Goal: Information Seeking & Learning: Find specific fact

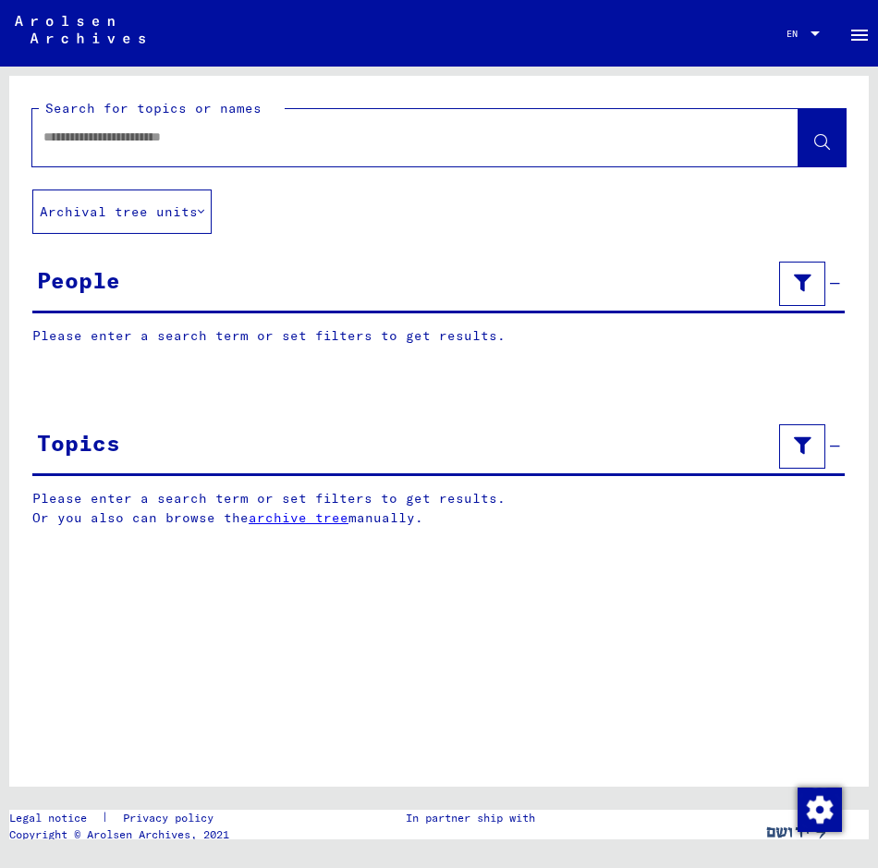
click at [164, 563] on div "Search for topics or names Archival tree units People Please enter a search ter…" at bounding box center [438, 431] width 859 height 711
click at [60, 130] on input "text" at bounding box center [398, 137] width 711 height 19
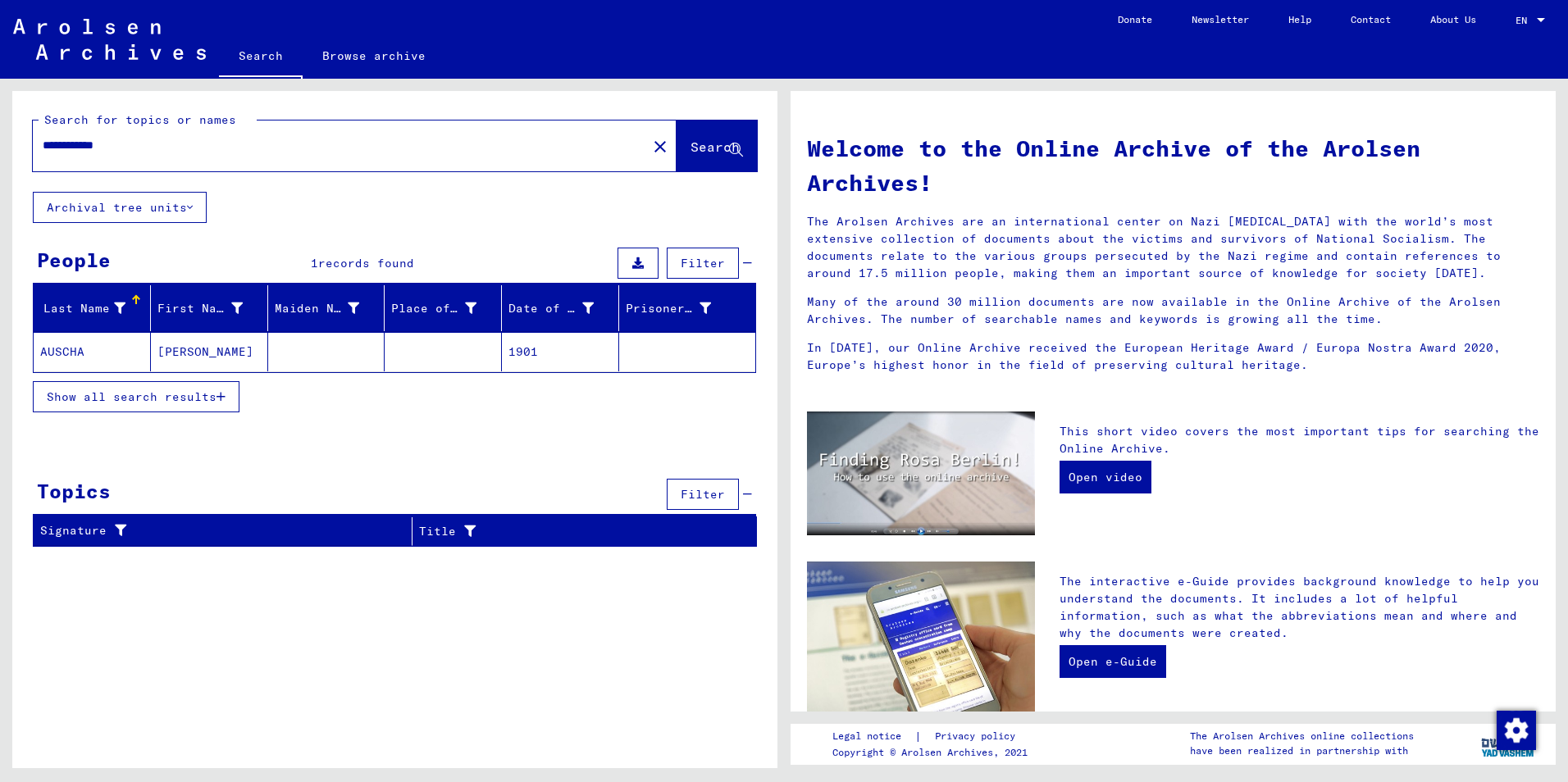
click at [470, 348] on mat-cell at bounding box center [443, 352] width 117 height 39
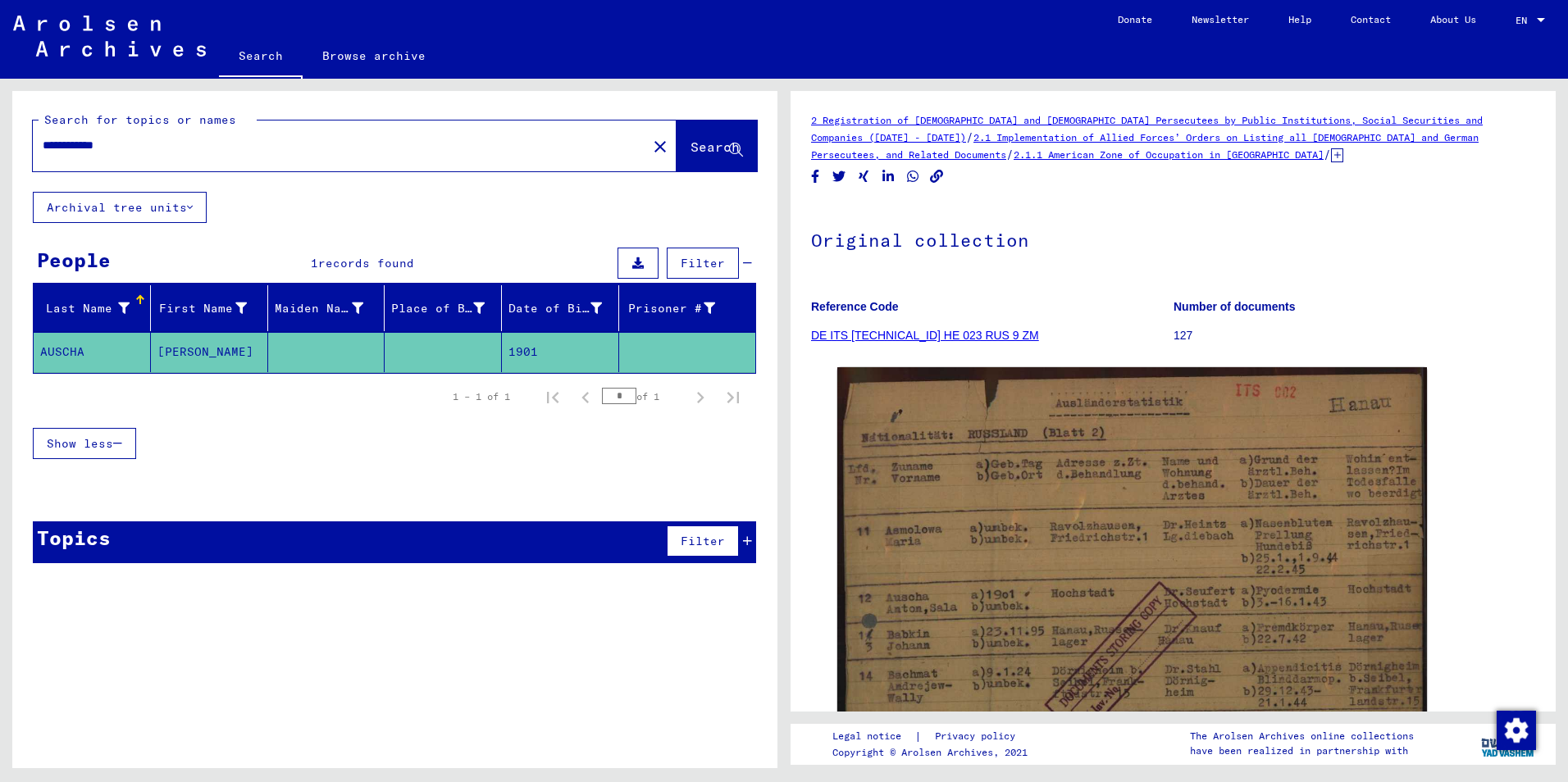
click at [144, 150] on input "**********" at bounding box center [340, 145] width 595 height 17
type input "*"
paste input "**********"
click at [695, 148] on span "Search" at bounding box center [714, 146] width 49 height 16
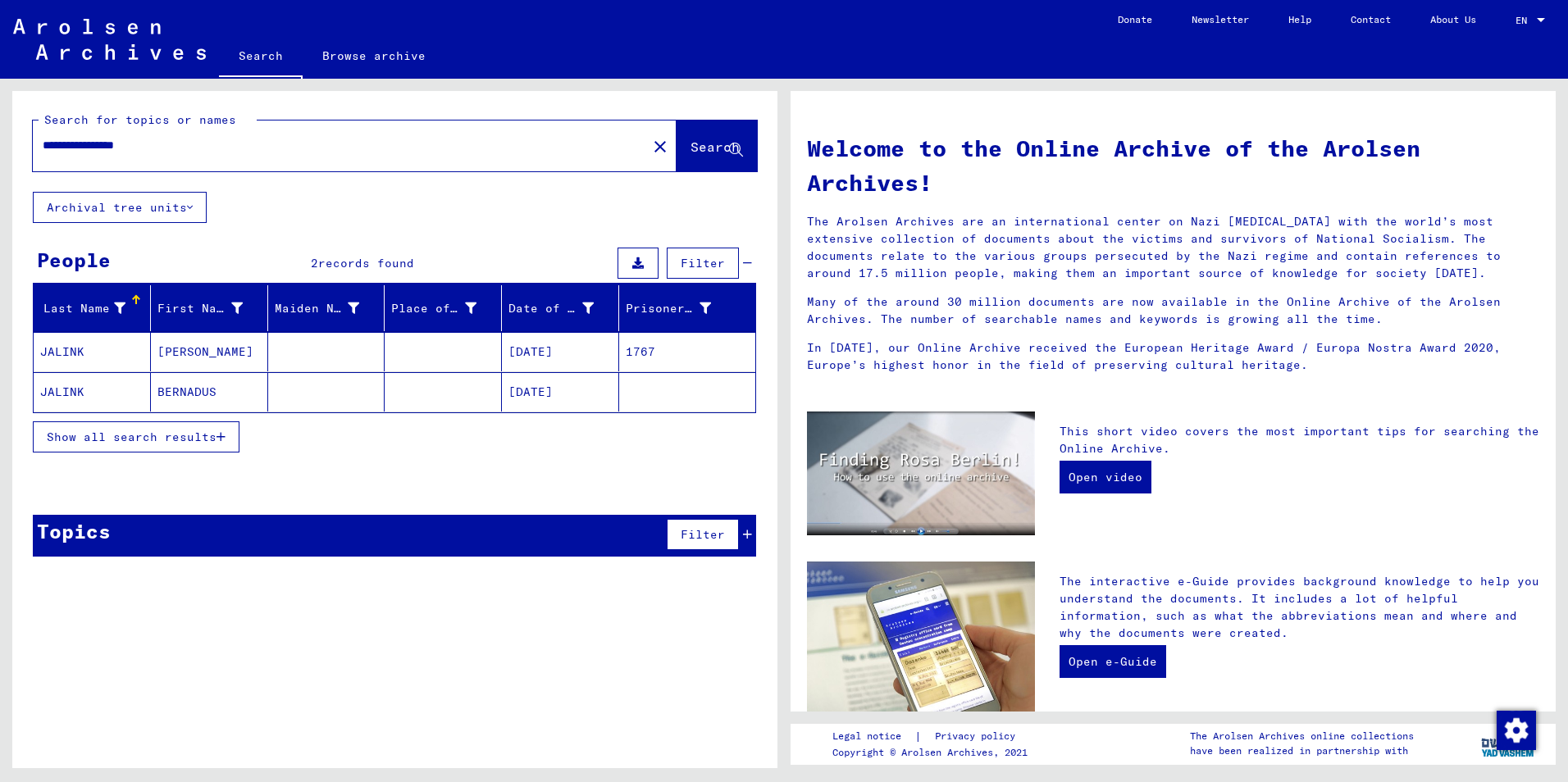
click at [674, 351] on mat-cell "1767" at bounding box center [687, 352] width 136 height 39
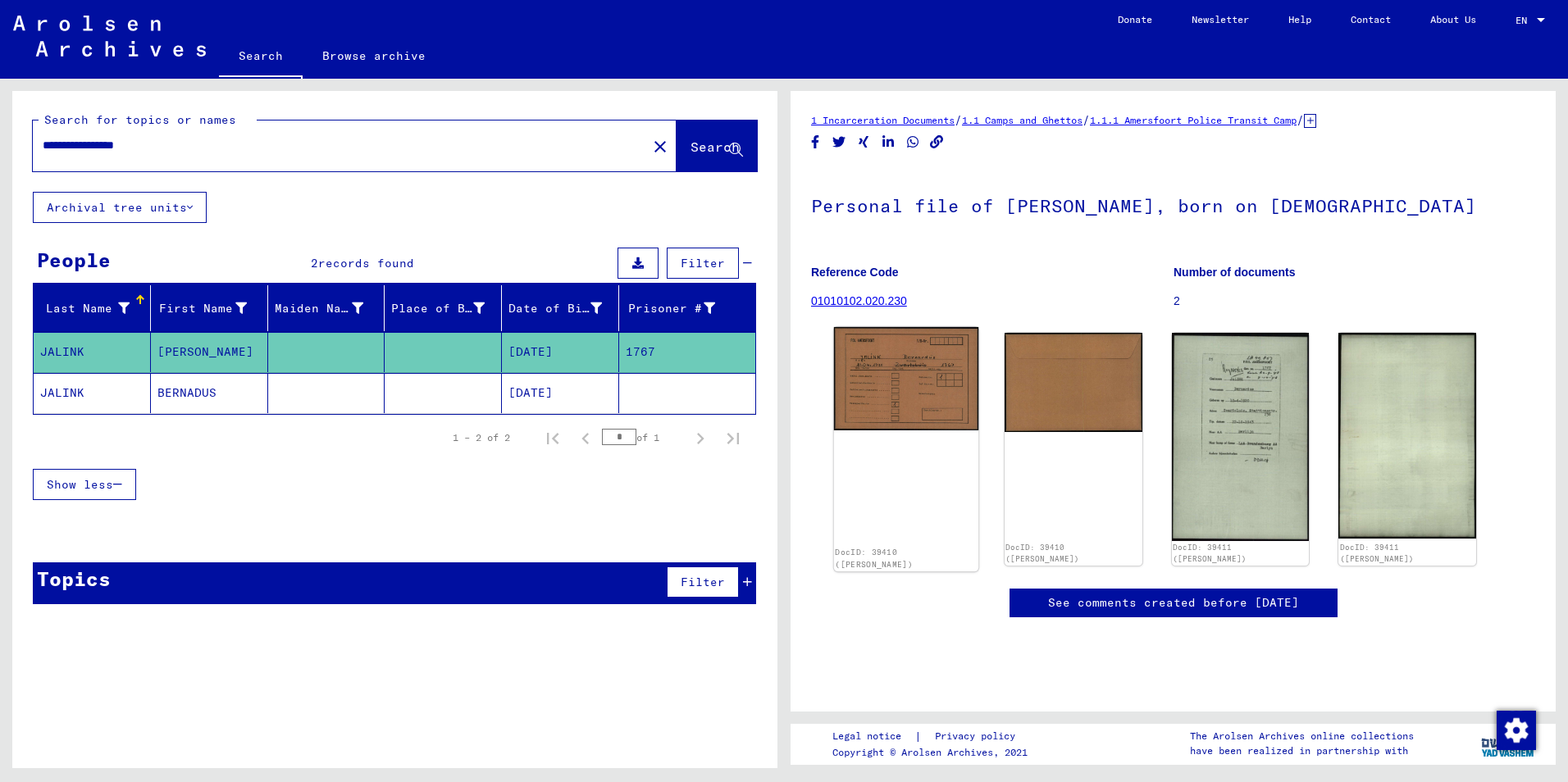
click at [778, 383] on img at bounding box center [906, 379] width 145 height 103
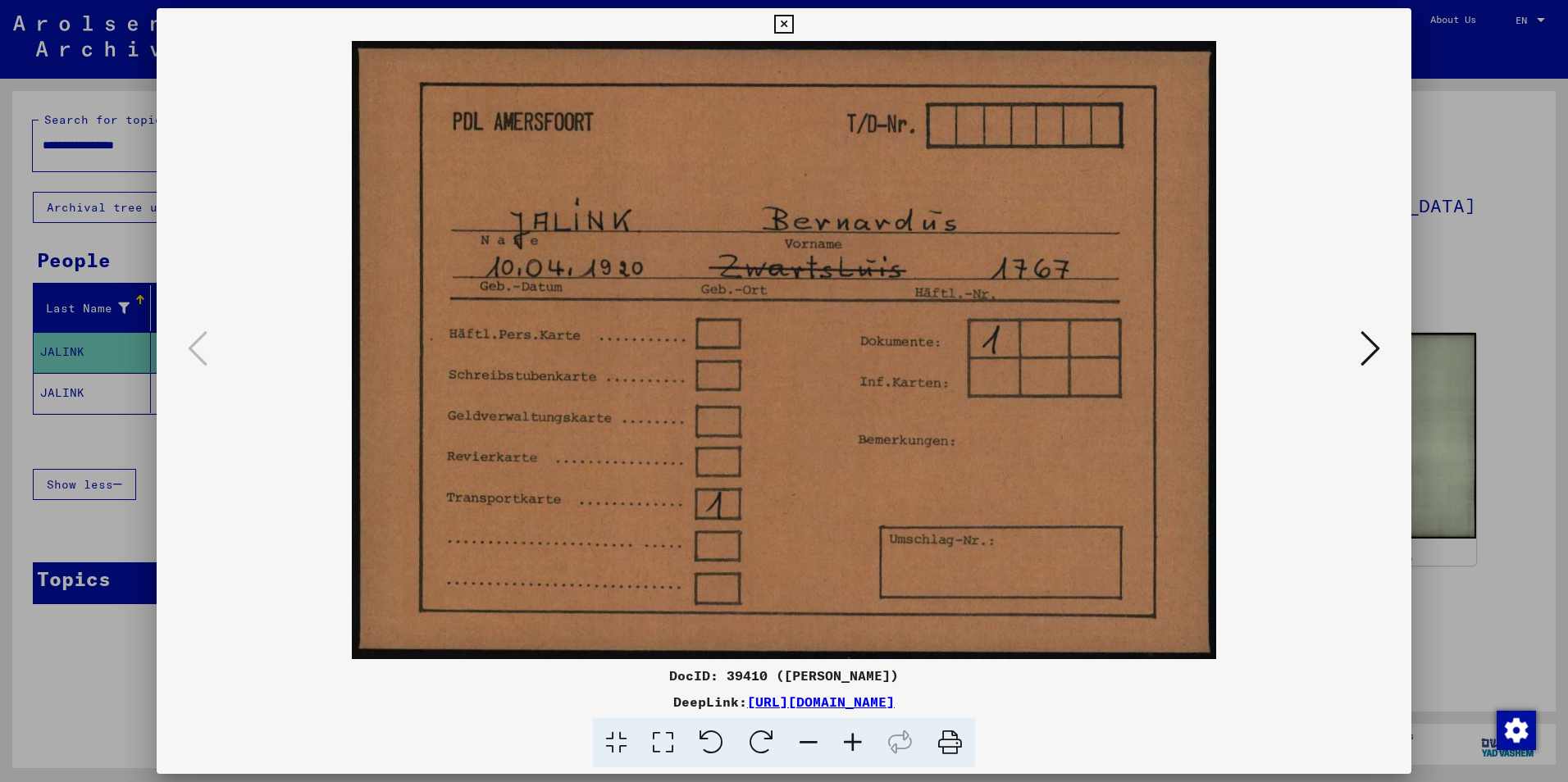
click at [778, 359] on icon at bounding box center [1370, 349] width 20 height 39
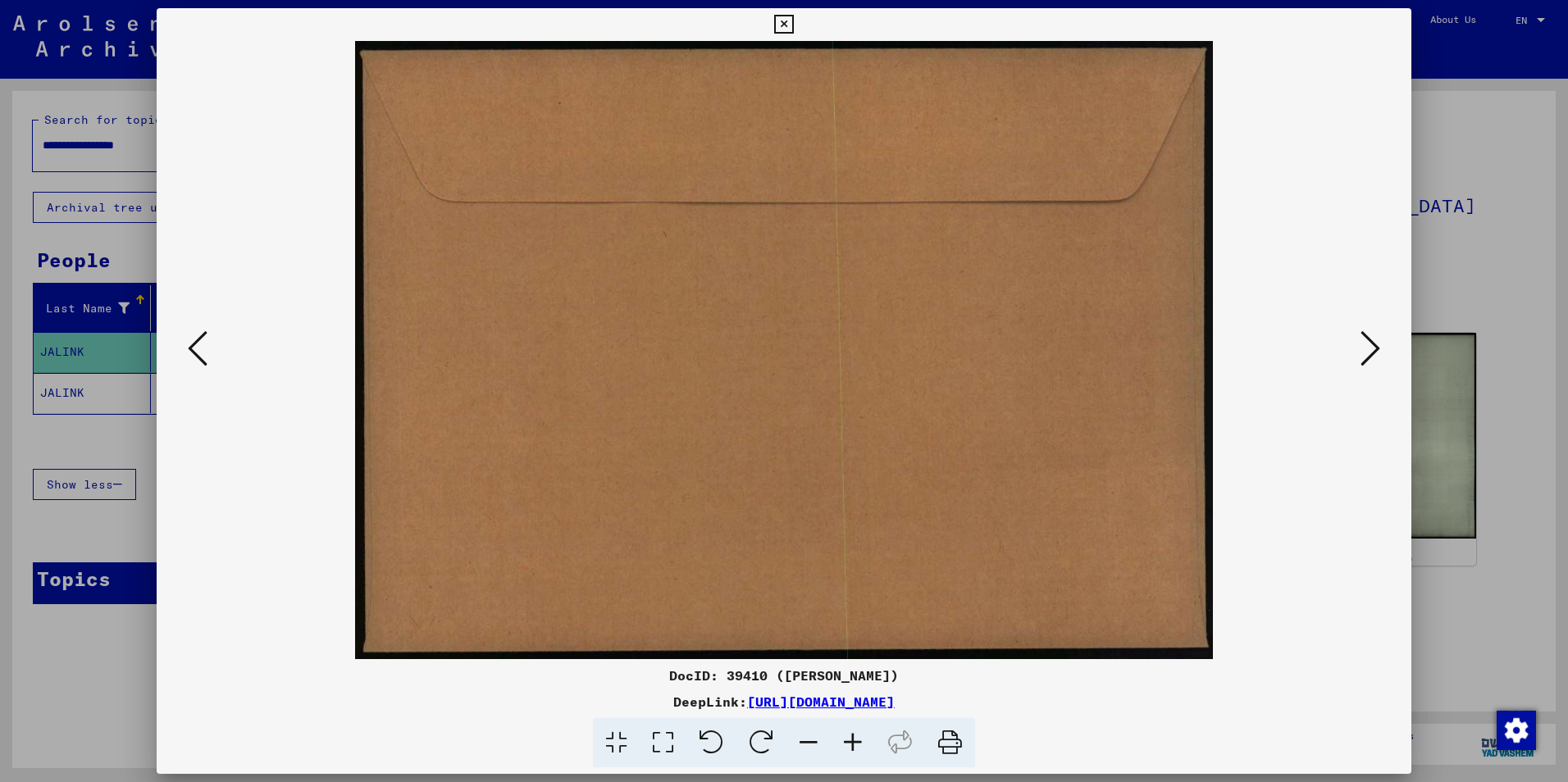
click at [778, 359] on icon at bounding box center [1370, 349] width 20 height 39
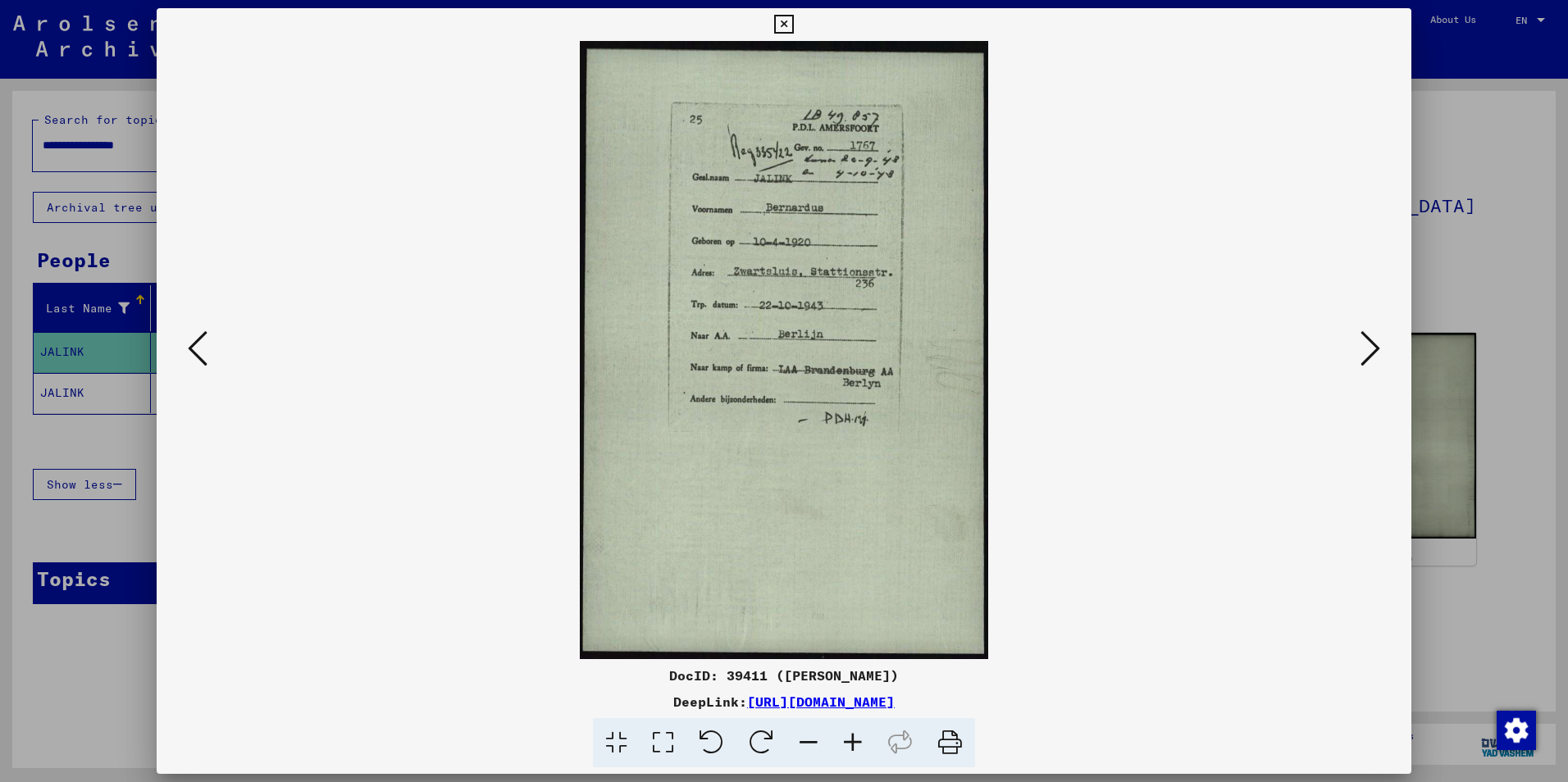
click at [778, 359] on icon at bounding box center [1370, 349] width 20 height 39
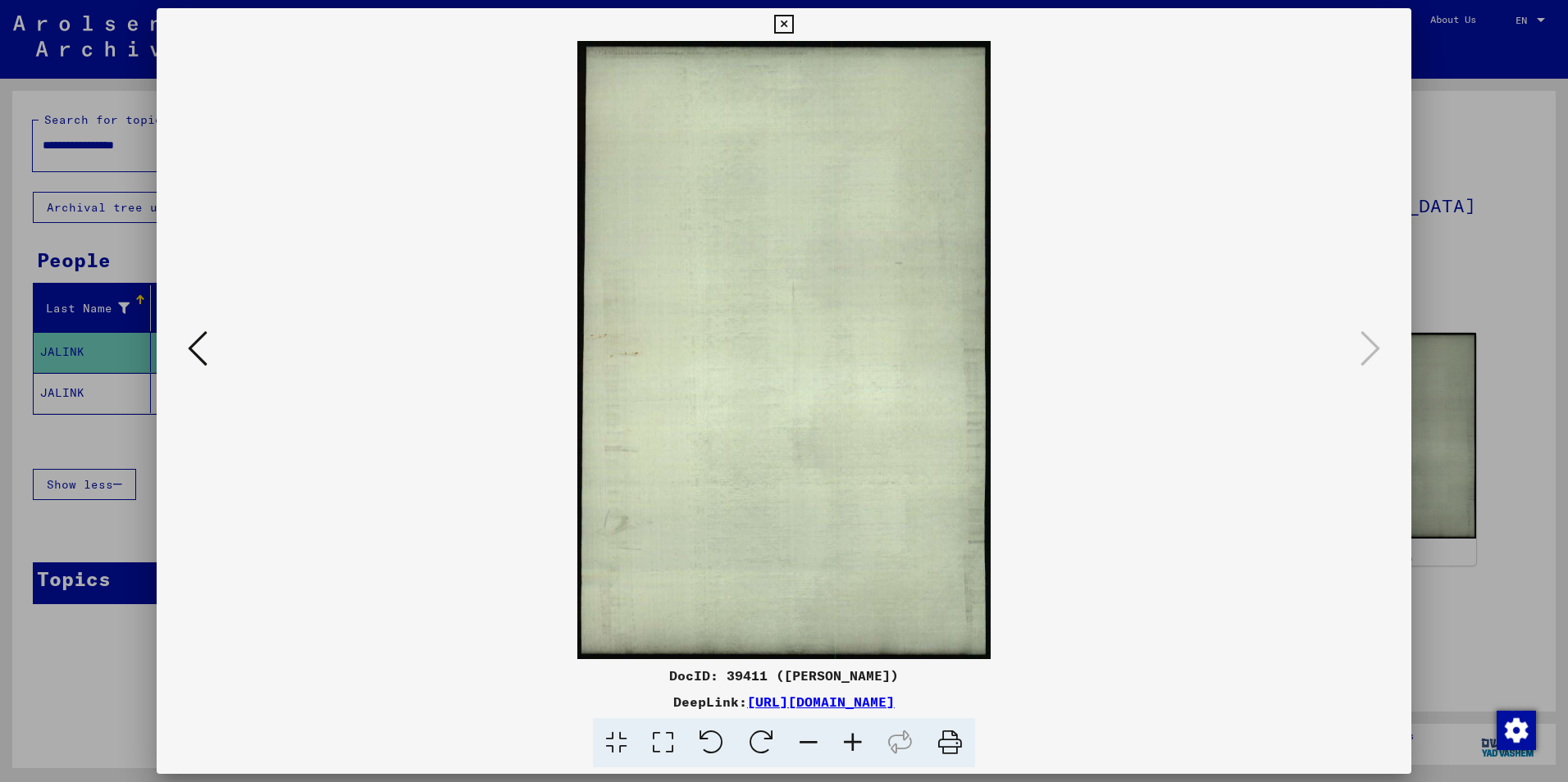
click at [778, 27] on icon at bounding box center [783, 25] width 19 height 20
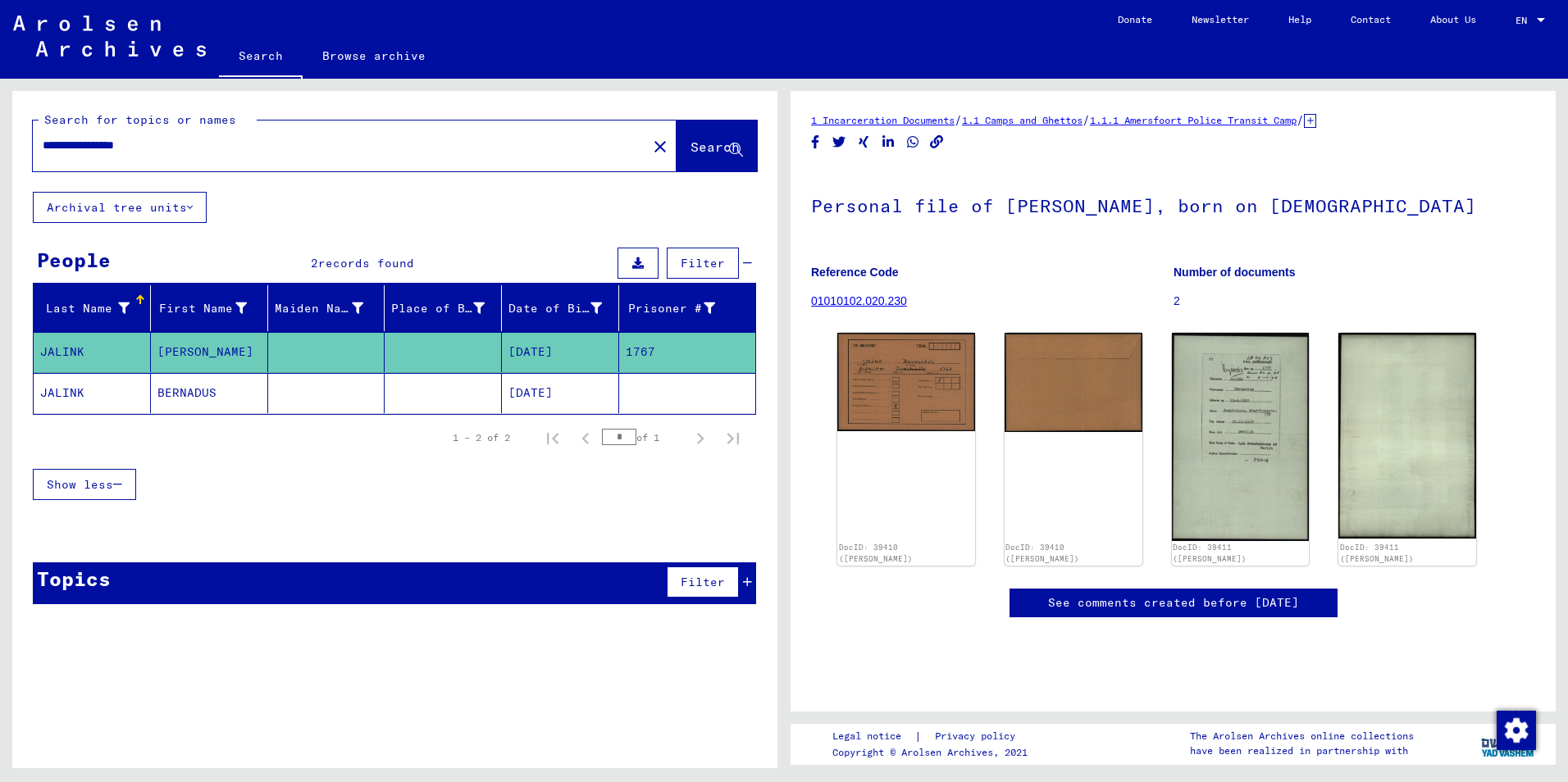
click at [677, 391] on mat-cell at bounding box center [687, 392] width 136 height 40
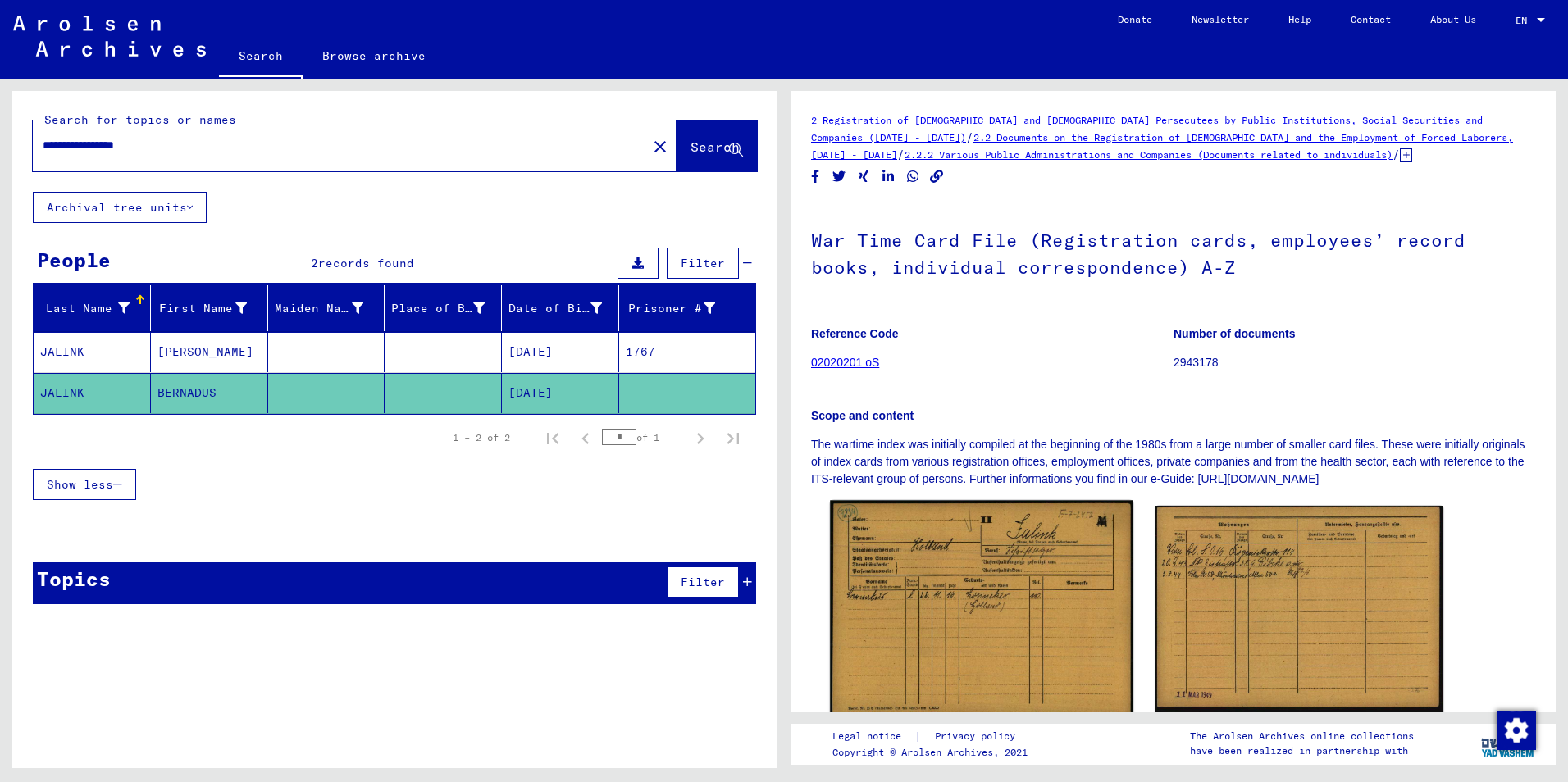
click at [778, 569] on img at bounding box center [981, 609] width 303 height 217
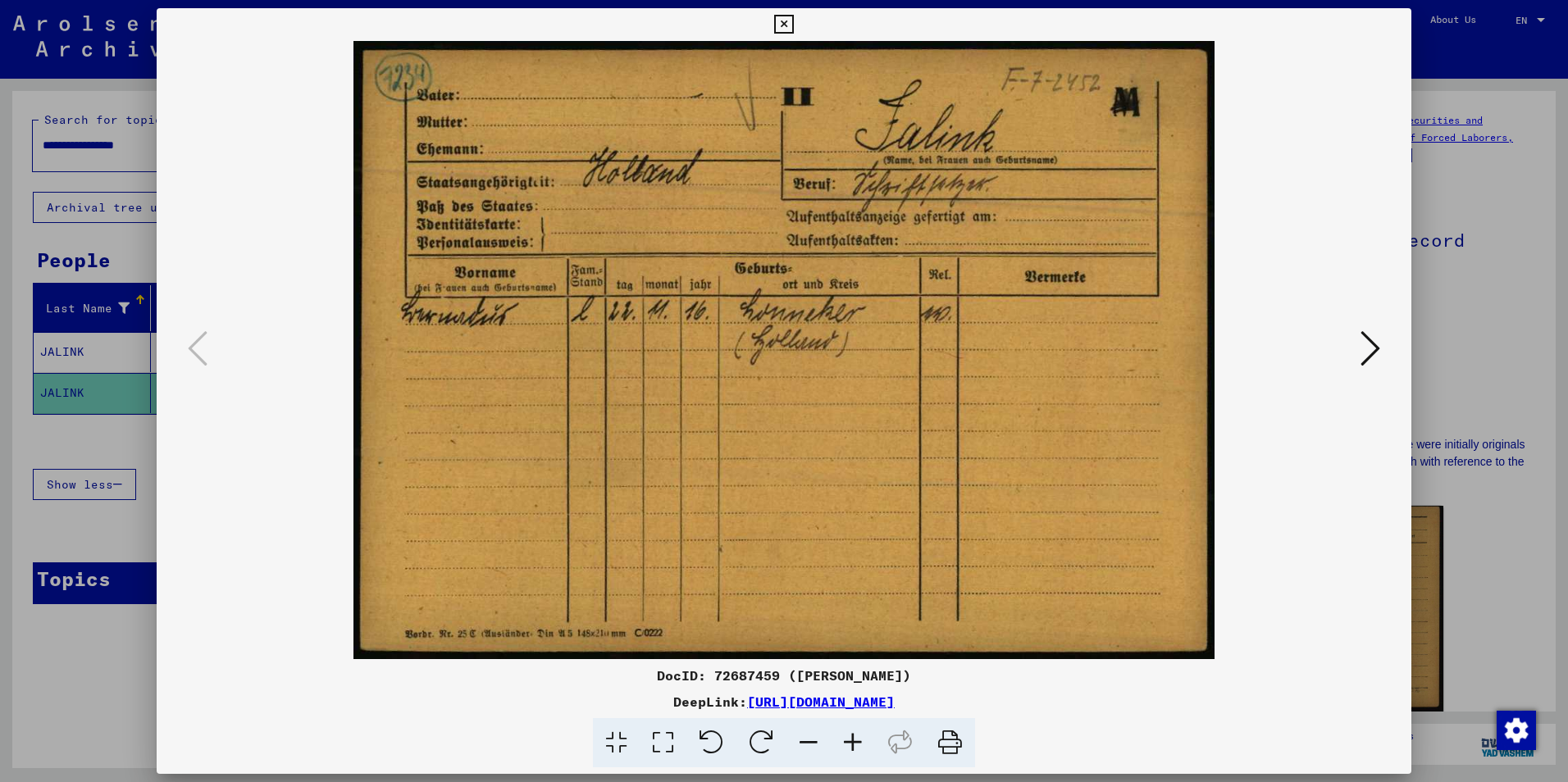
click at [778, 350] on icon at bounding box center [1370, 349] width 20 height 39
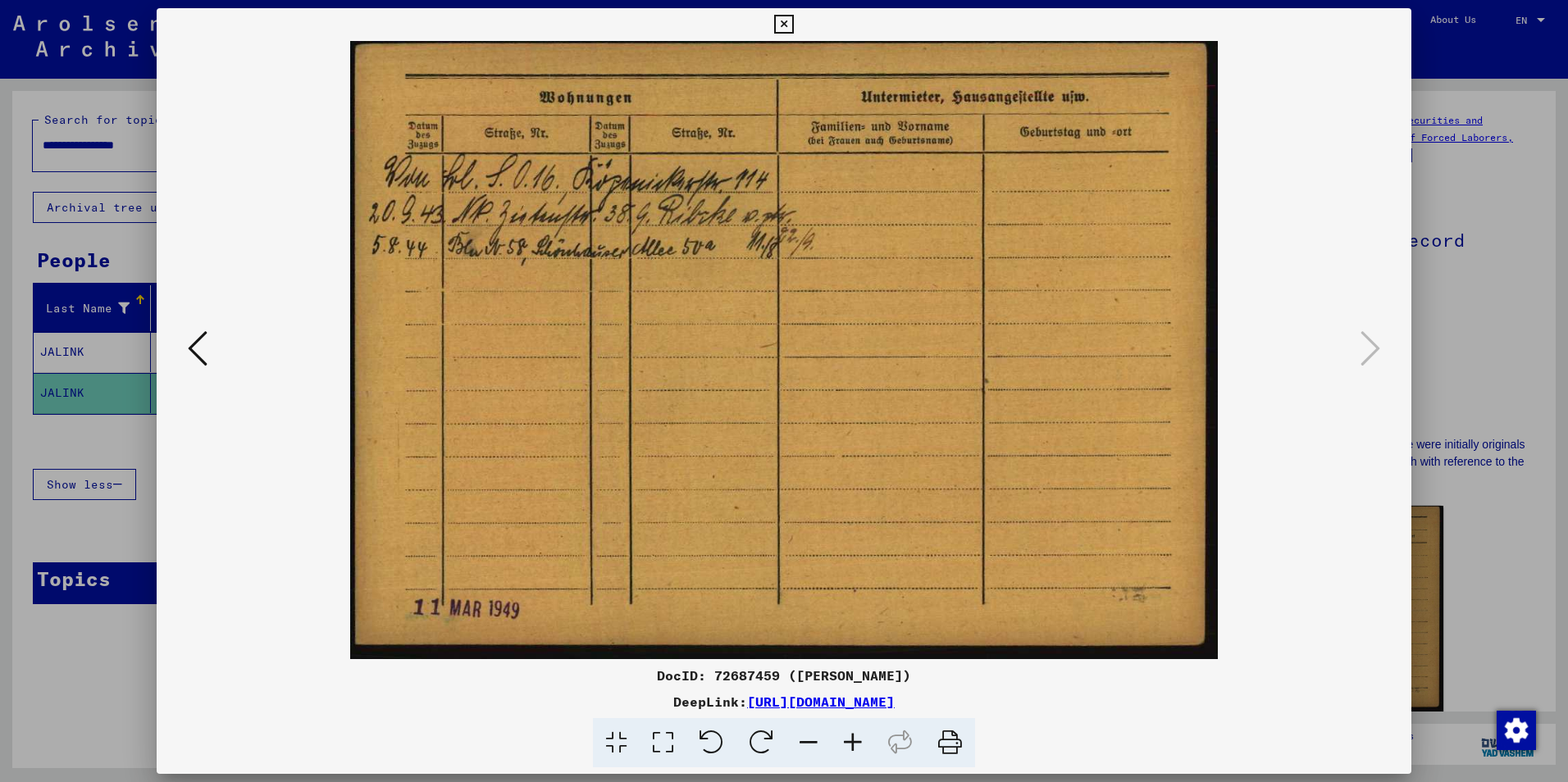
click at [778, 19] on icon at bounding box center [783, 25] width 19 height 20
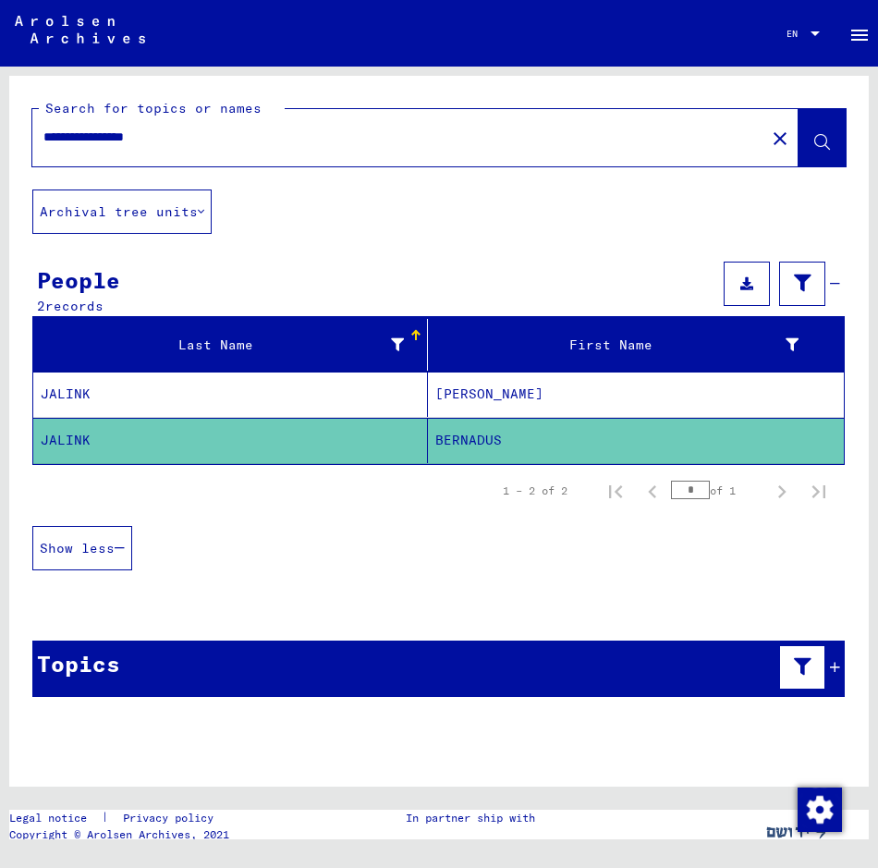
click at [210, 145] on input "**********" at bounding box center [398, 137] width 711 height 19
type input "*"
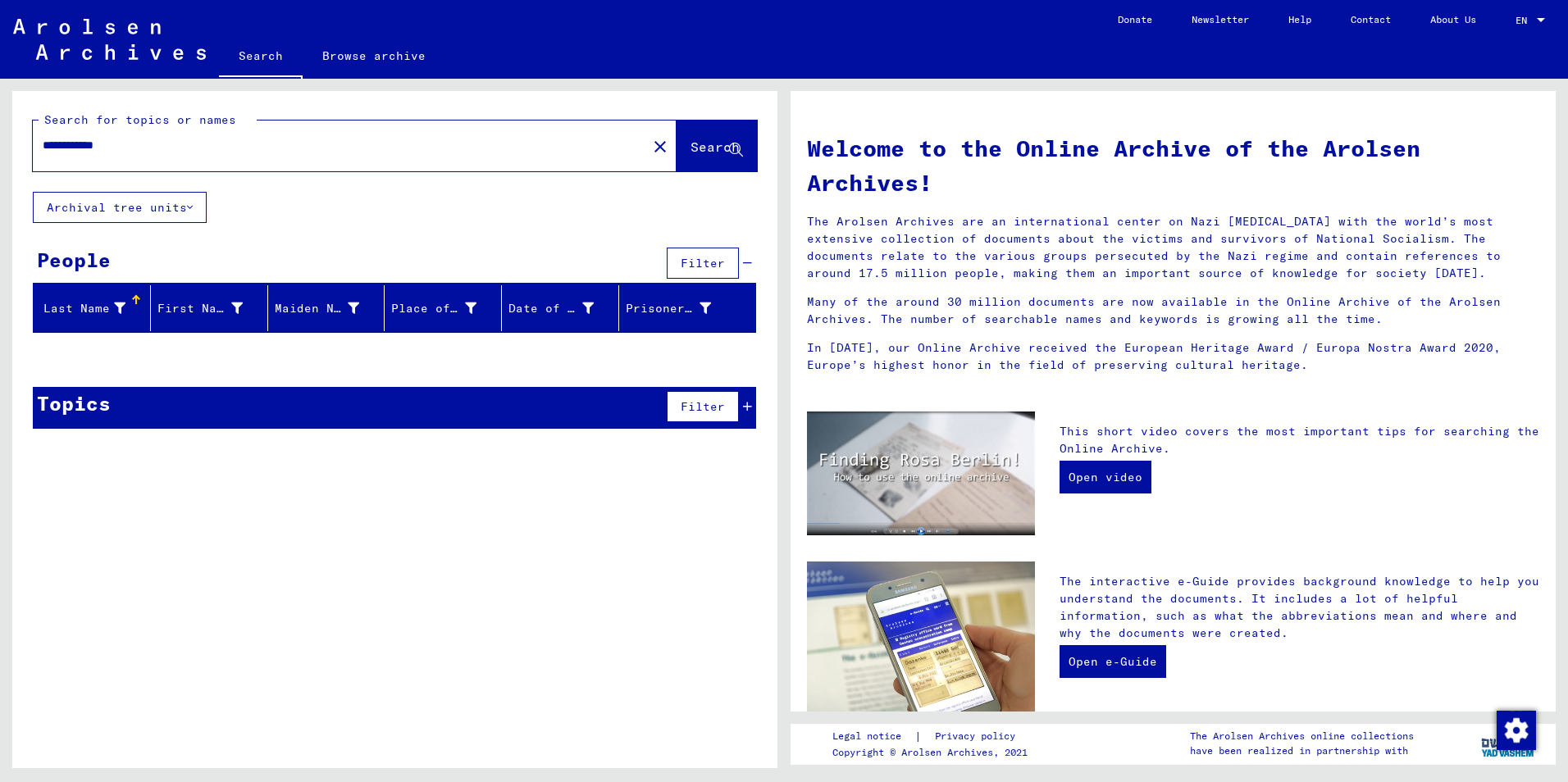
click at [87, 149] on input "**********" at bounding box center [335, 145] width 585 height 17
click at [690, 147] on span "Search" at bounding box center [714, 146] width 49 height 16
click at [171, 148] on input "**********" at bounding box center [335, 145] width 585 height 17
type input "*"
type input "********"
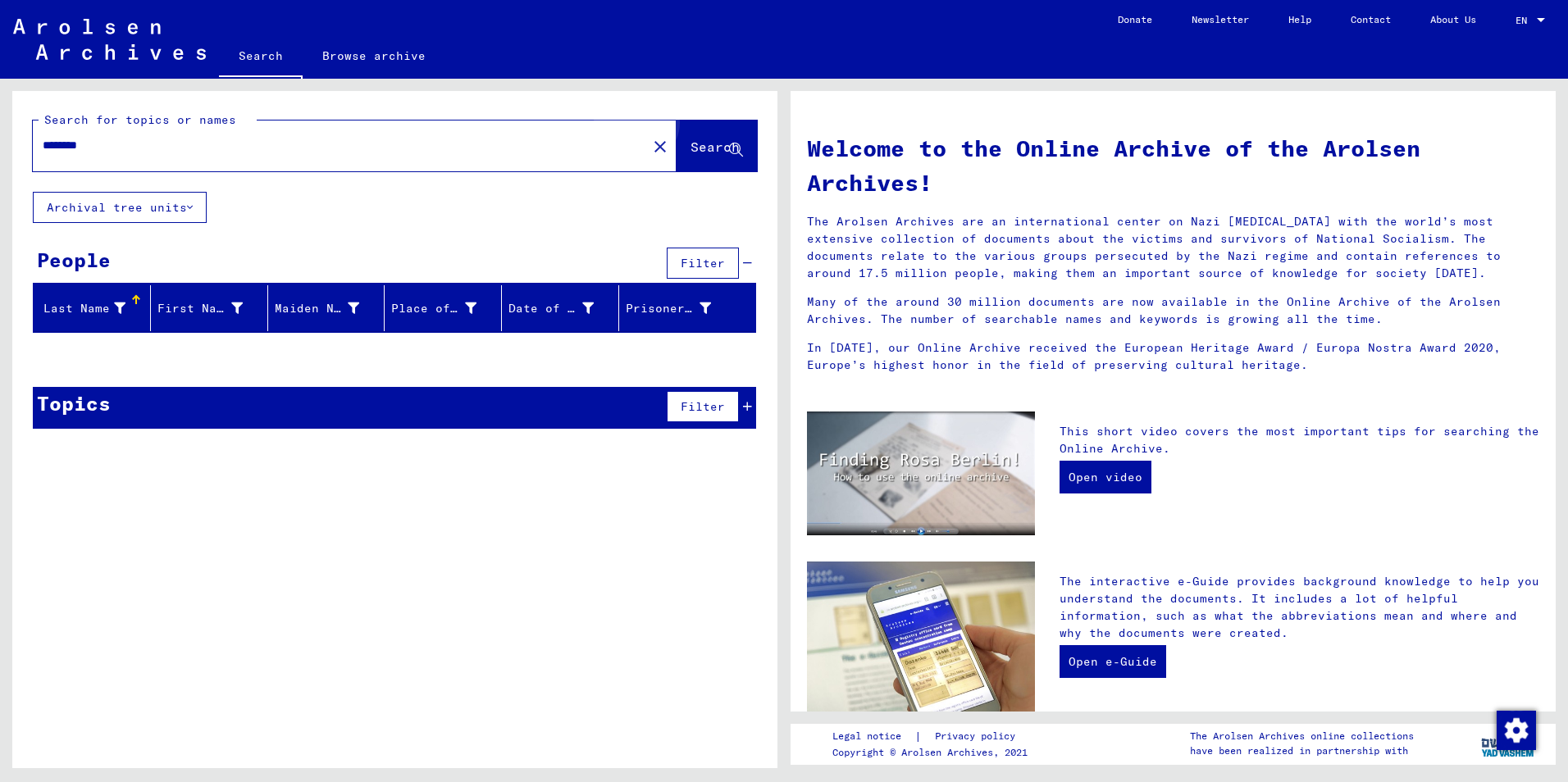
click at [703, 142] on span "Search" at bounding box center [714, 146] width 49 height 16
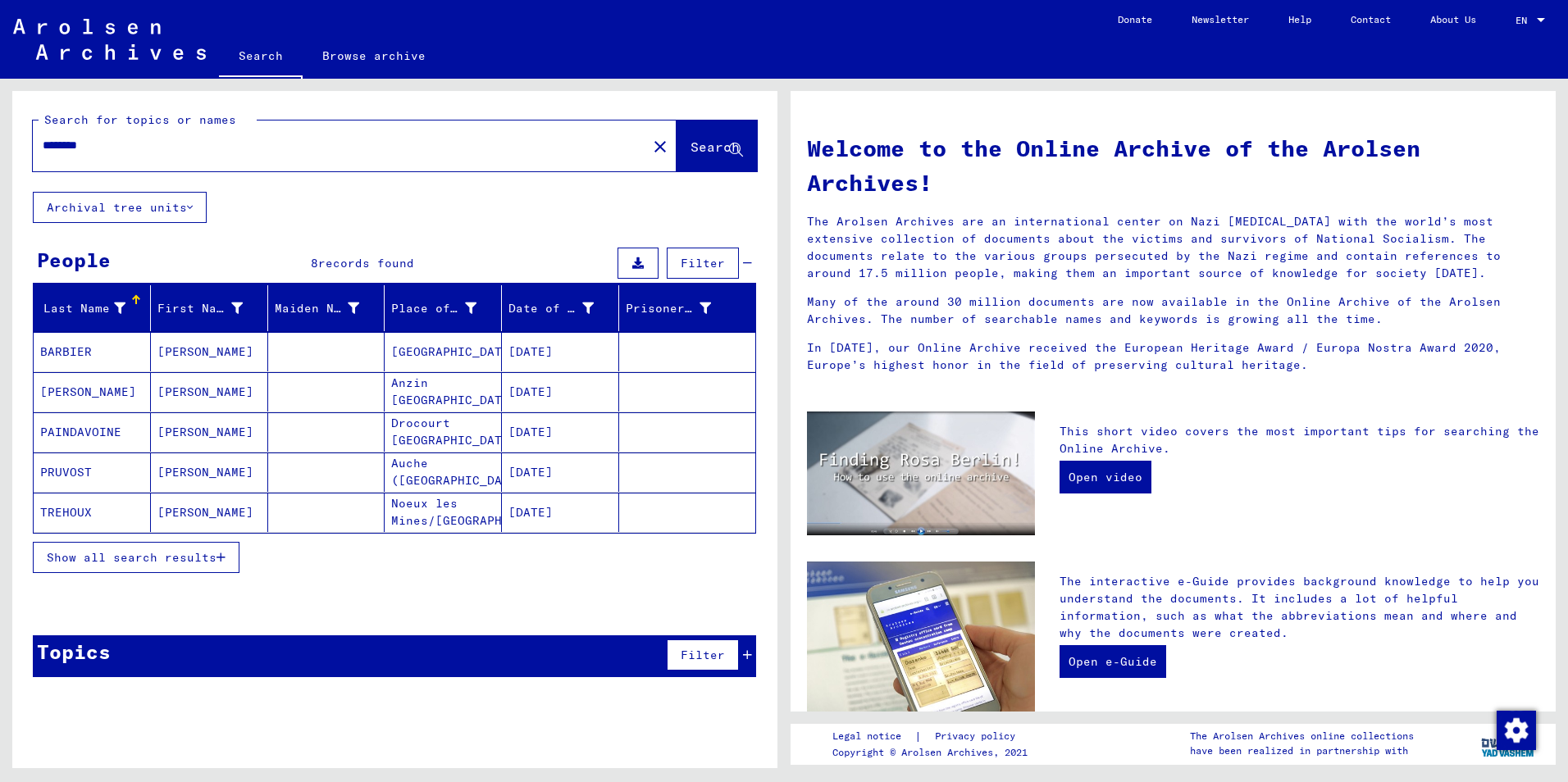
click at [691, 508] on mat-cell at bounding box center [687, 512] width 136 height 39
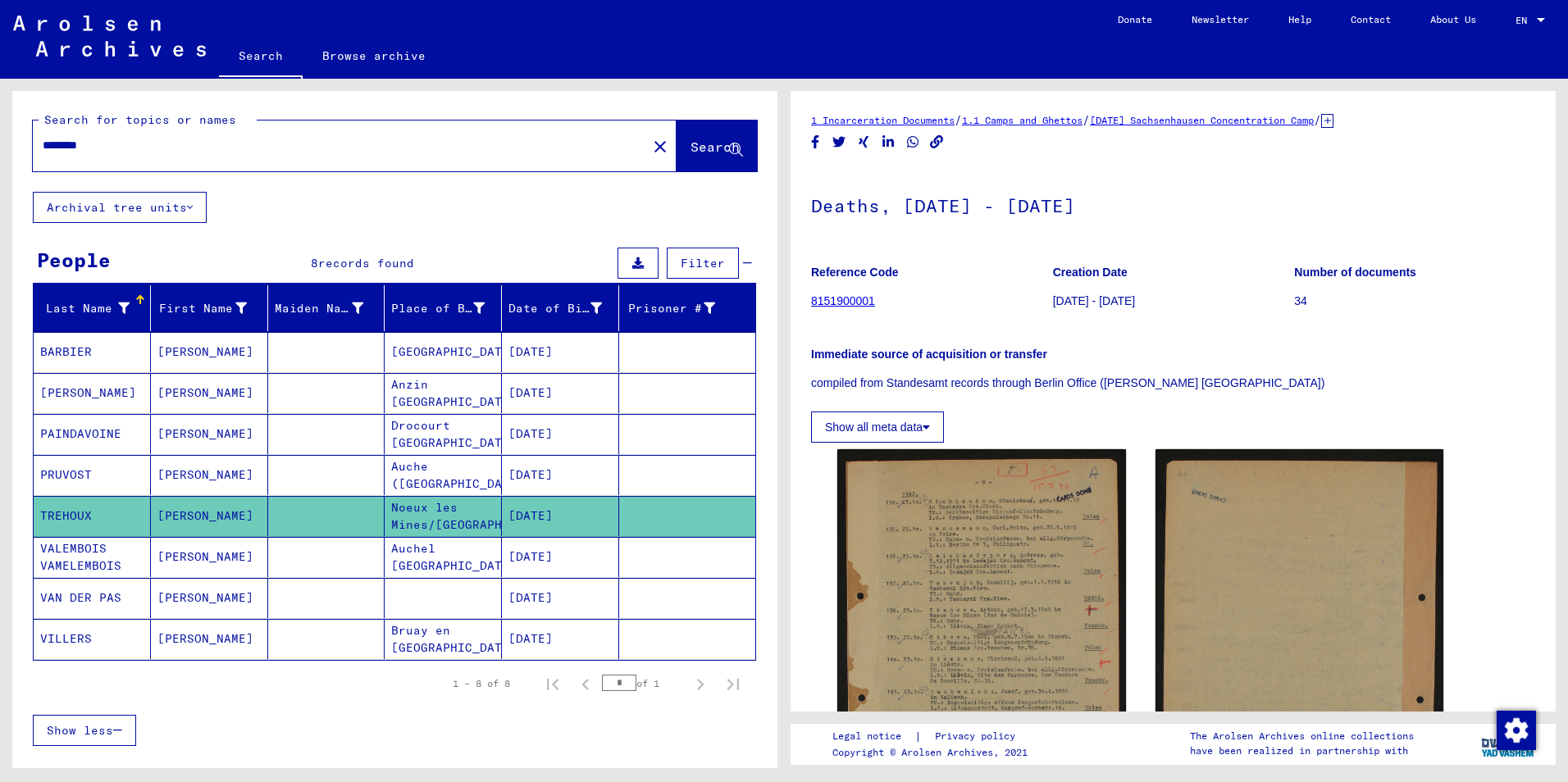
click at [665, 355] on mat-cell at bounding box center [687, 352] width 136 height 40
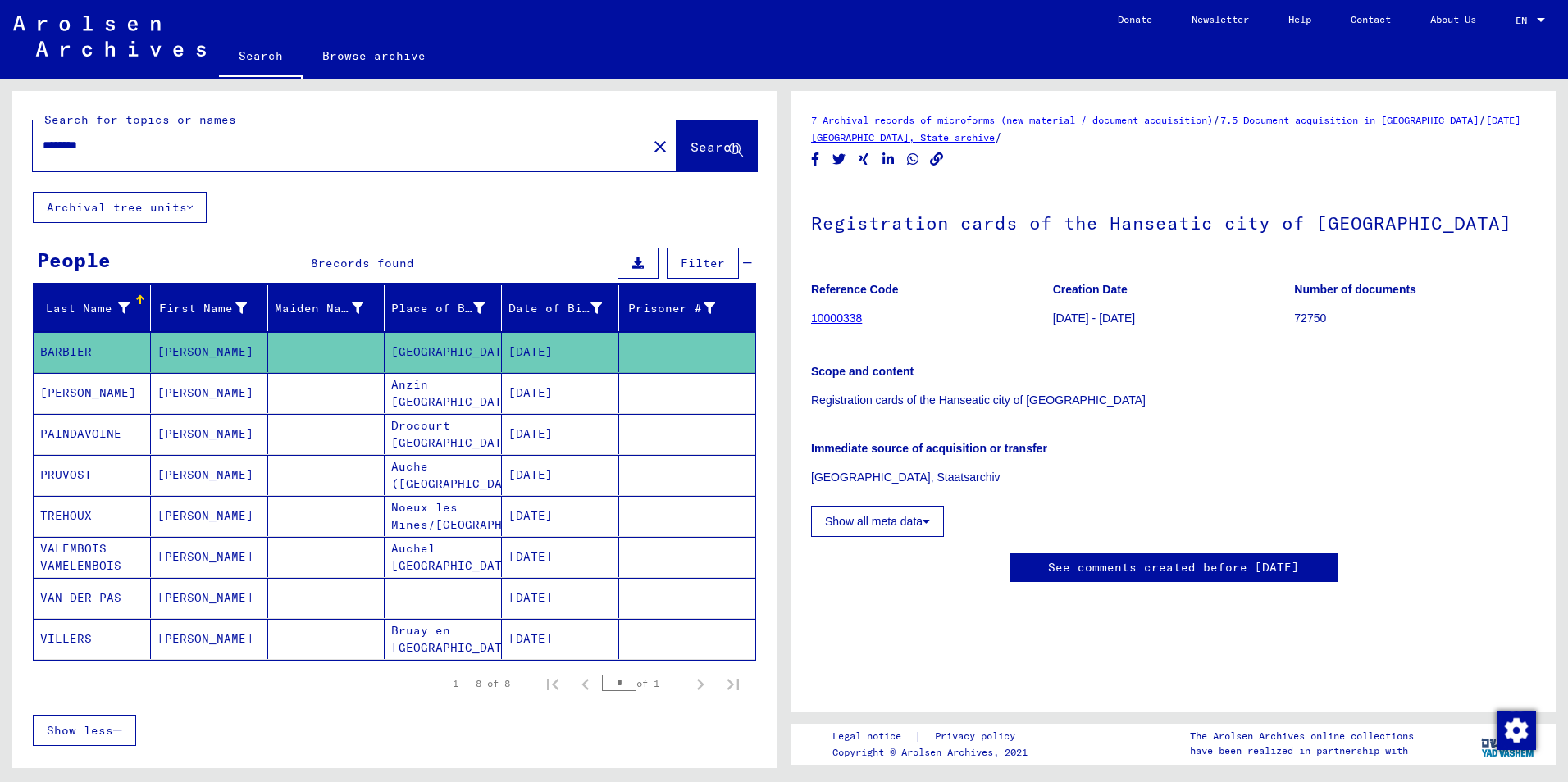
click at [654, 385] on mat-cell at bounding box center [687, 392] width 136 height 40
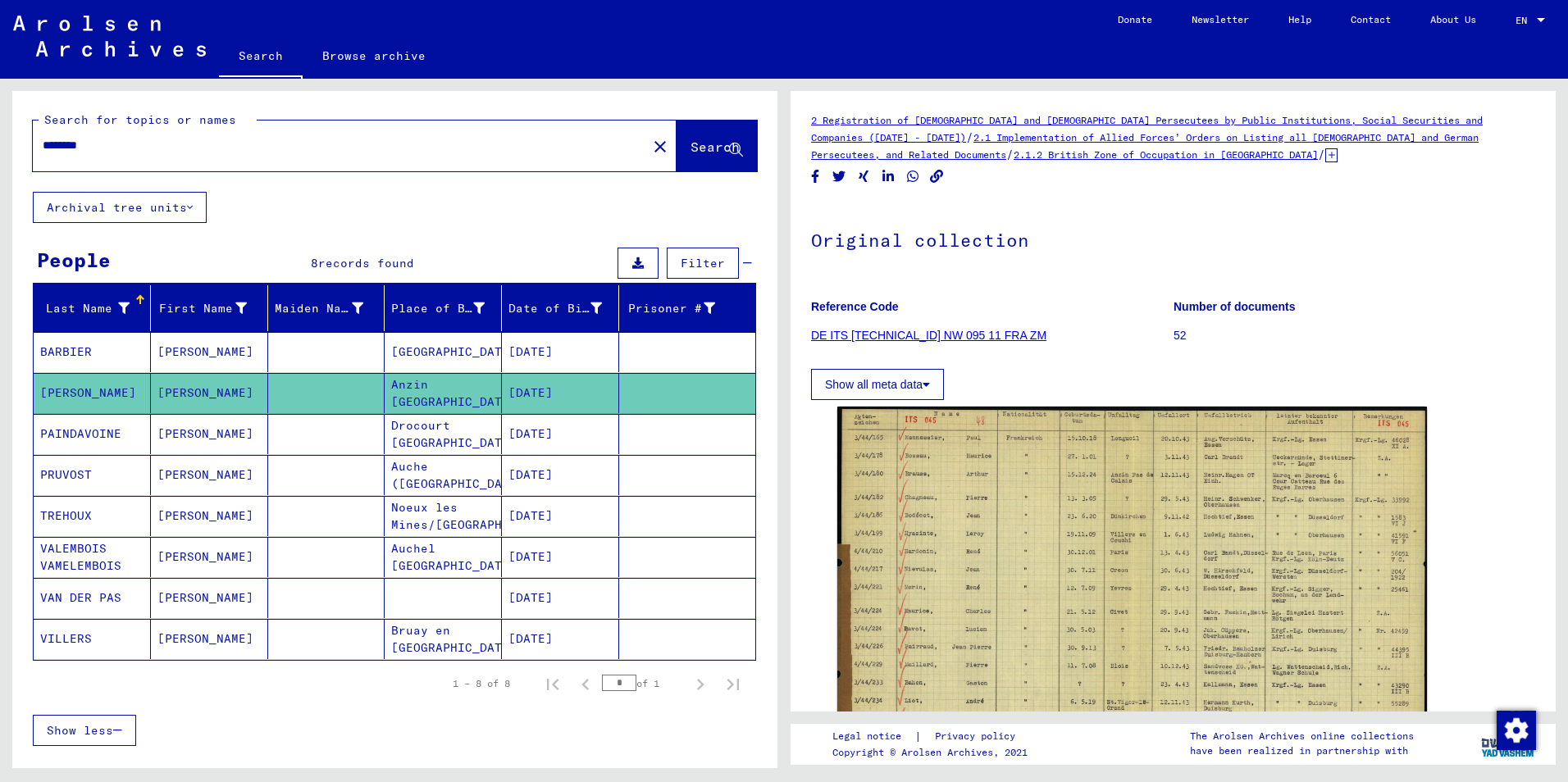
click at [558, 473] on mat-cell "[DATE]" at bounding box center [560, 475] width 117 height 40
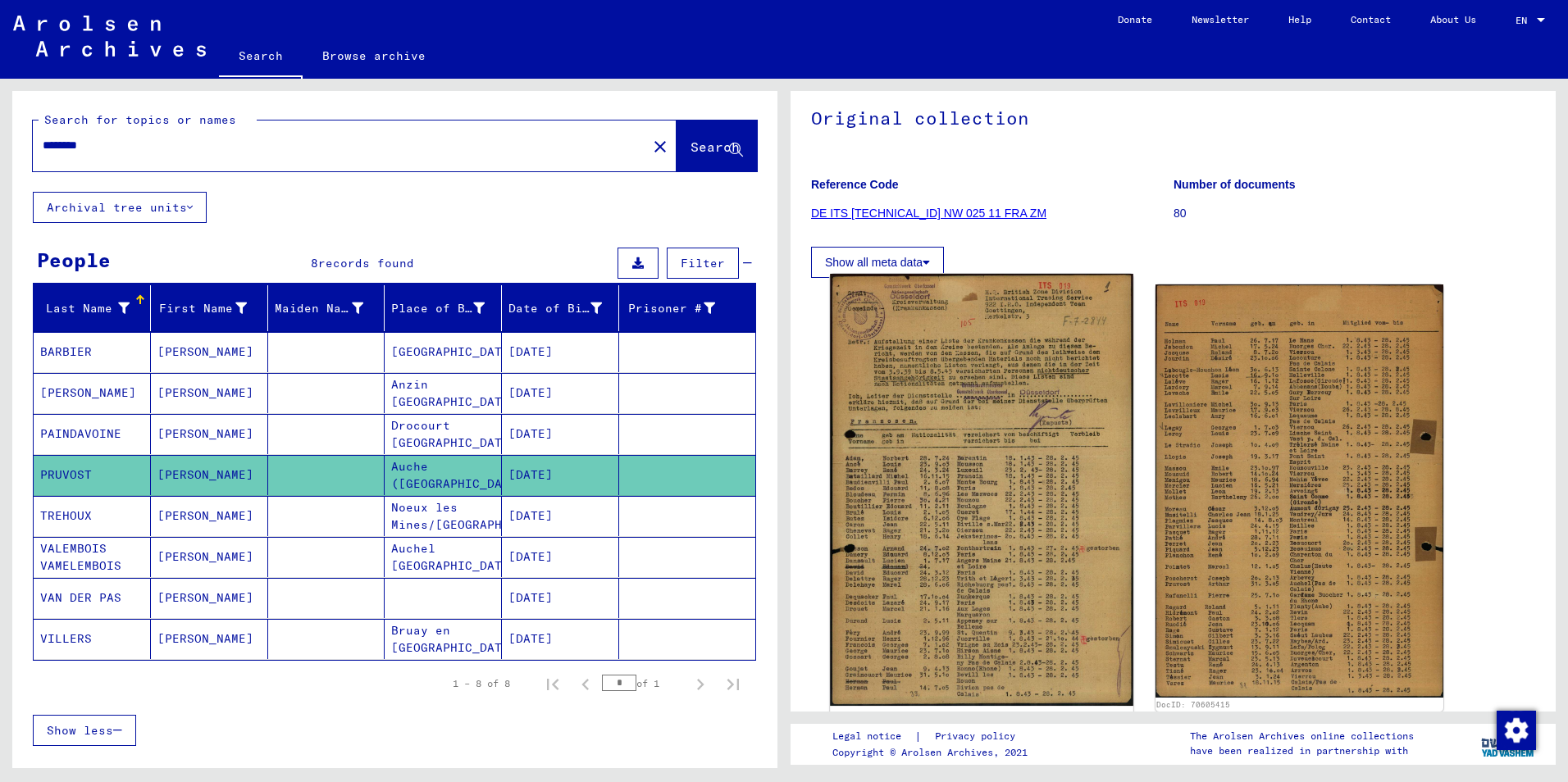
scroll to position [164, 0]
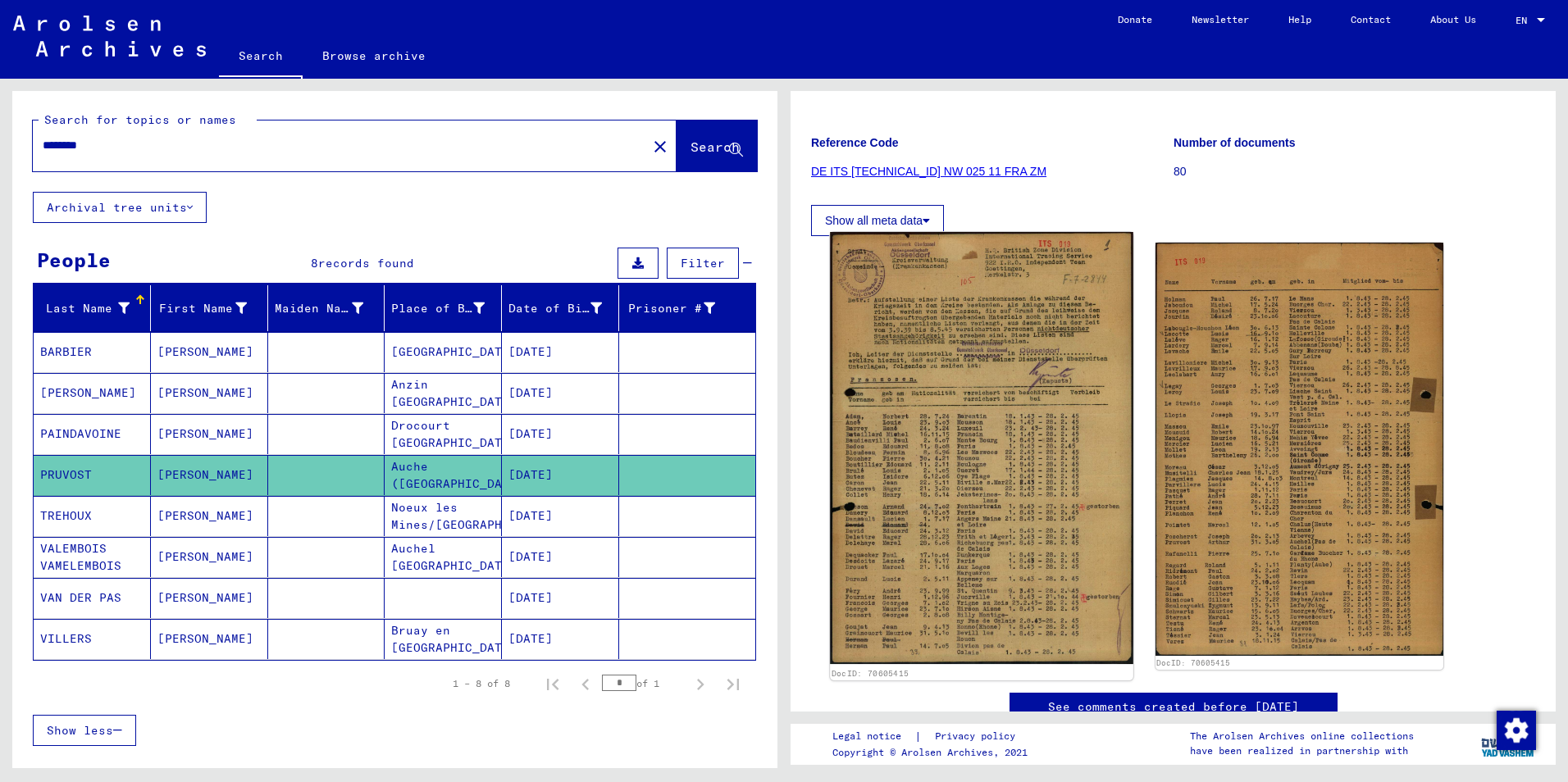
click at [778, 401] on img at bounding box center [981, 447] width 303 height 432
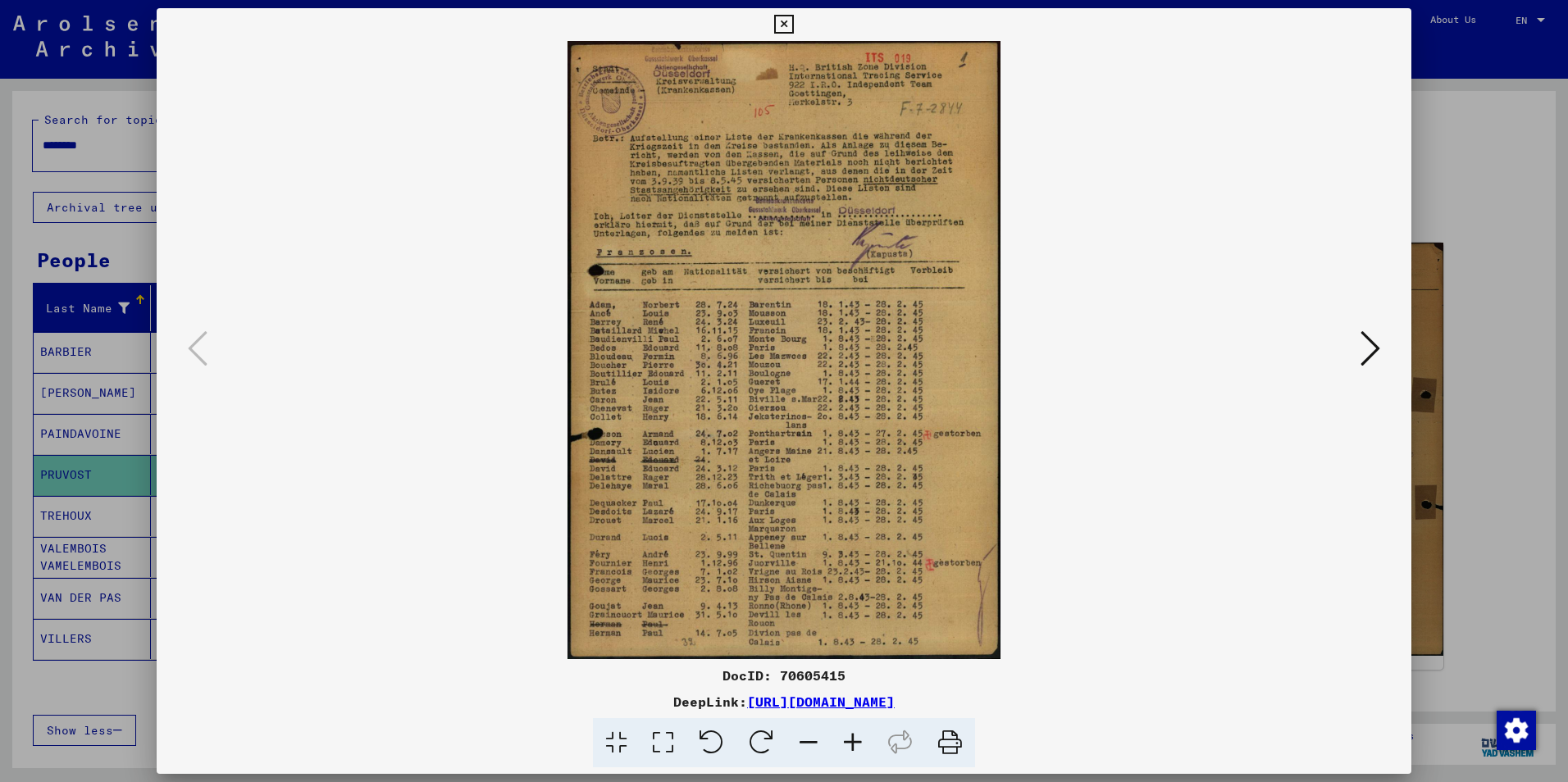
click at [778, 343] on icon at bounding box center [1370, 349] width 20 height 39
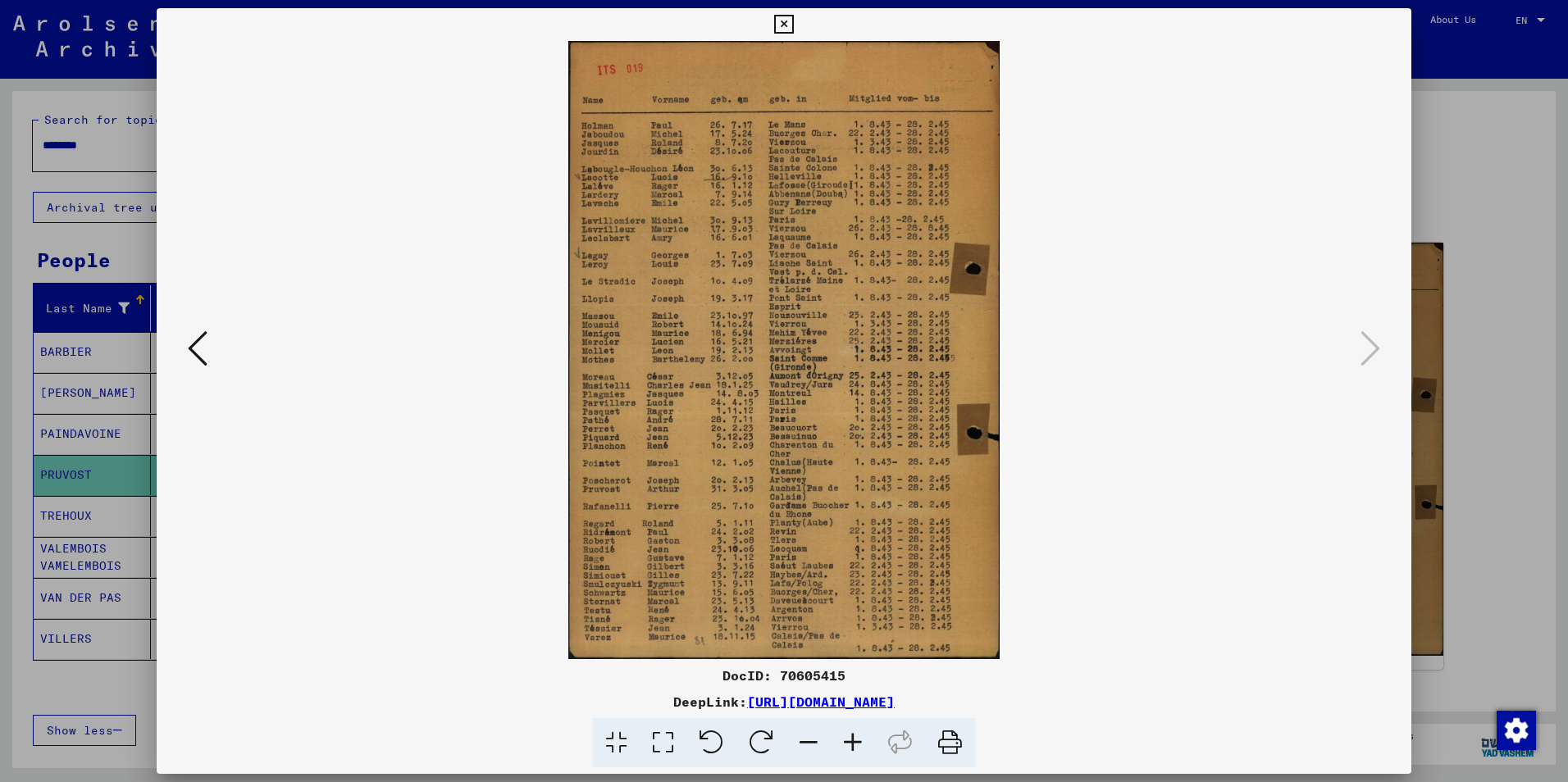
click at [778, 26] on icon at bounding box center [783, 25] width 19 height 20
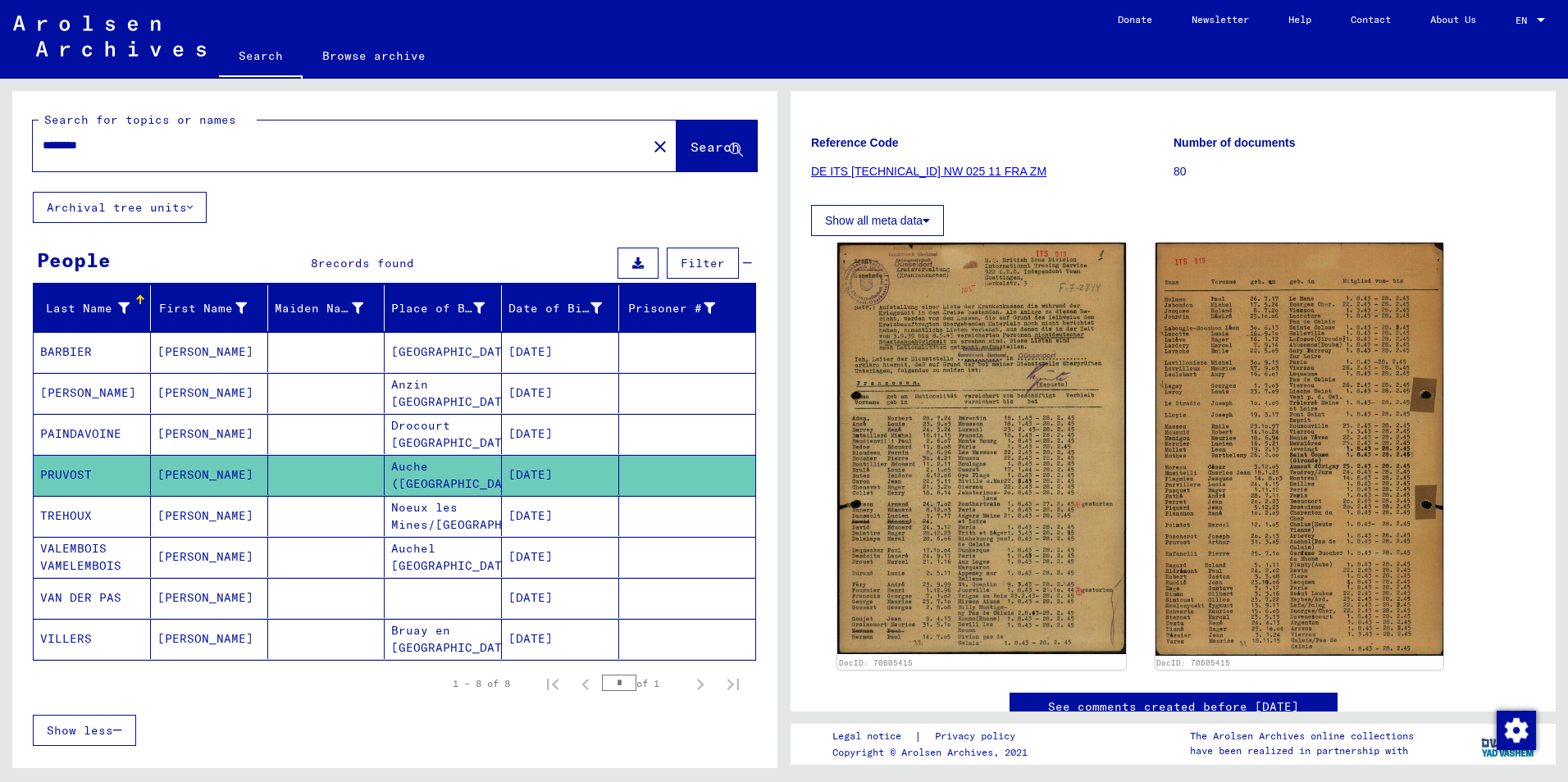
click at [662, 608] on mat-cell at bounding box center [687, 597] width 136 height 40
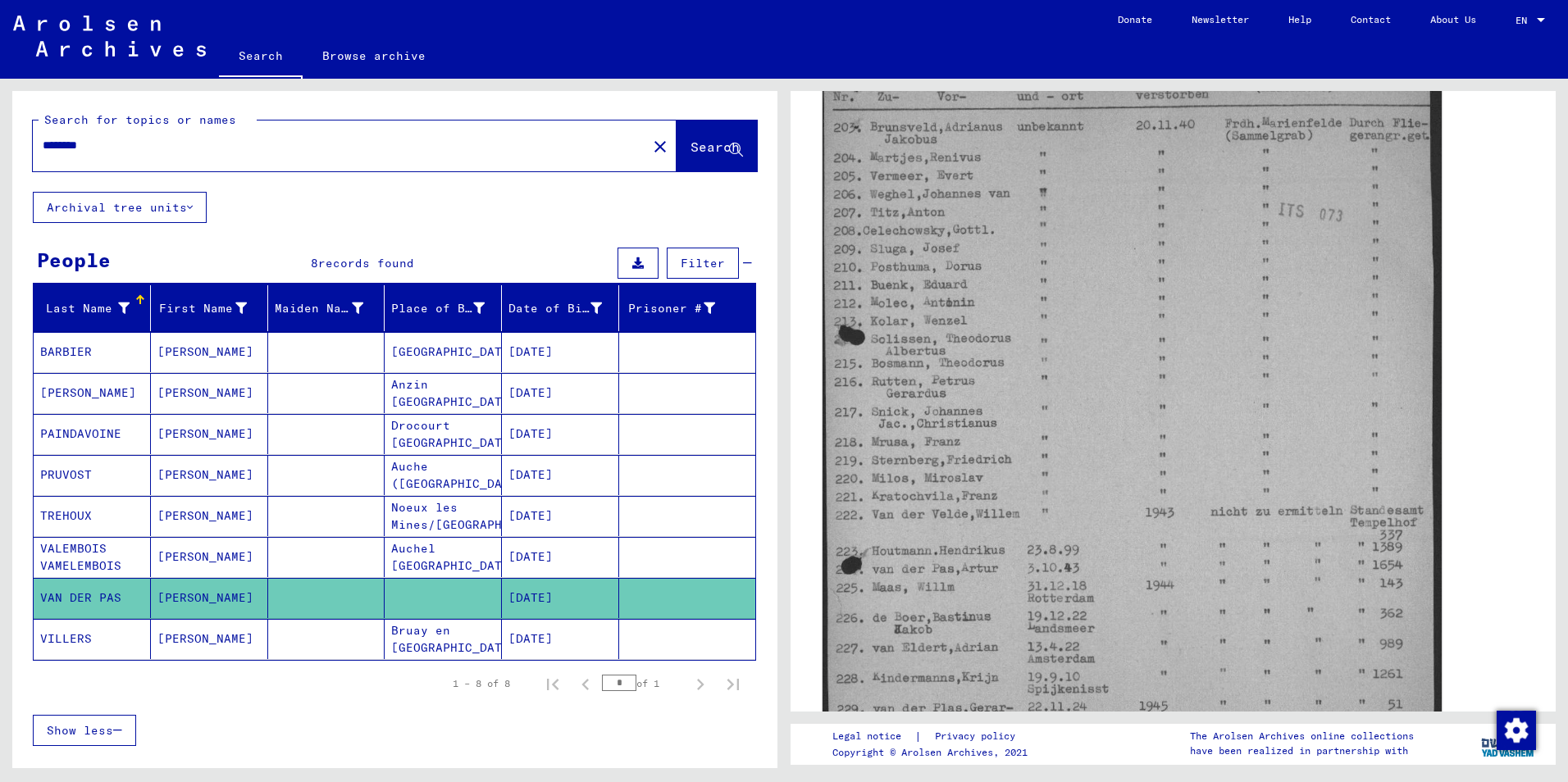
scroll to position [410, 0]
